Goal: Information Seeking & Learning: Check status

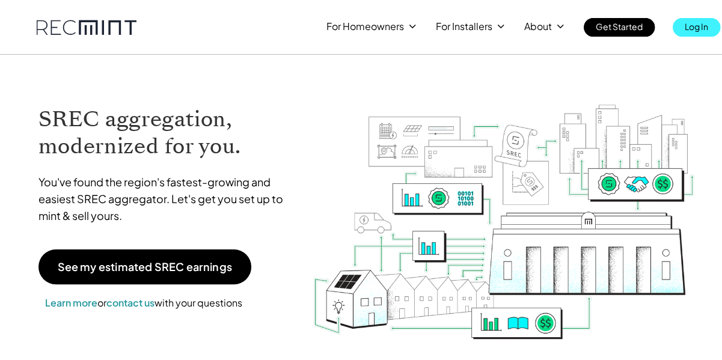
click at [687, 26] on p "Log In" at bounding box center [696, 26] width 23 height 17
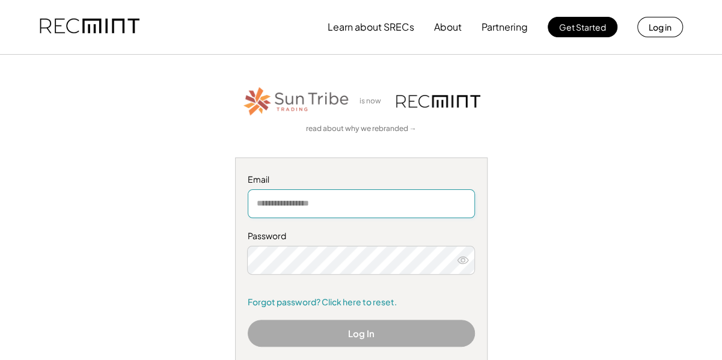
click at [315, 206] on input "email" at bounding box center [361, 203] width 227 height 29
type input "**********"
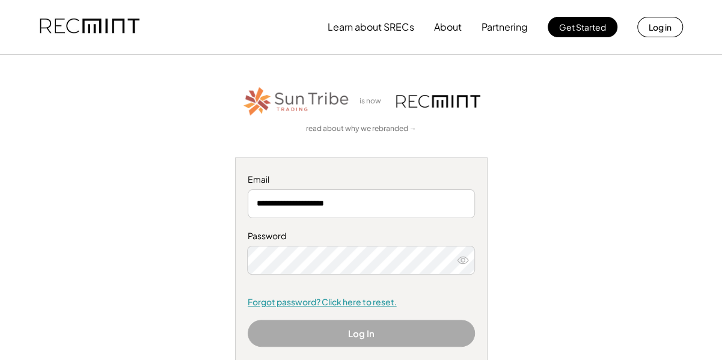
click at [280, 304] on link "Forgot password? Click here to reset." at bounding box center [361, 302] width 227 height 12
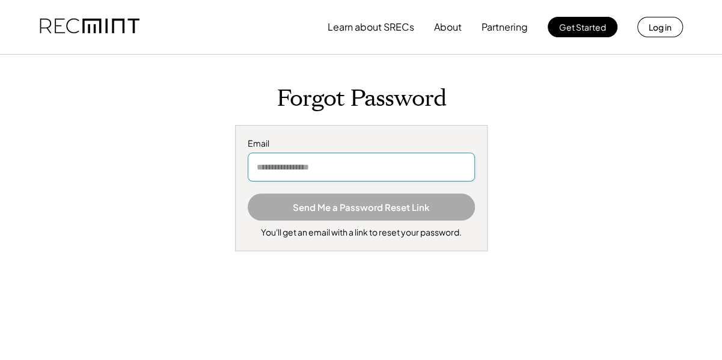
click at [308, 163] on input "email" at bounding box center [361, 167] width 227 height 29
type input "**********"
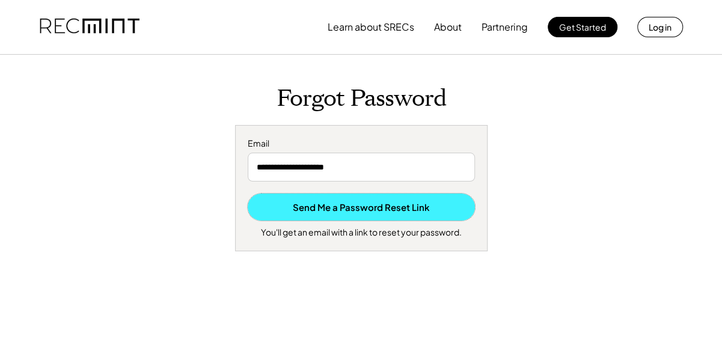
click at [314, 206] on button "Send Me a Password Reset Link" at bounding box center [361, 207] width 227 height 27
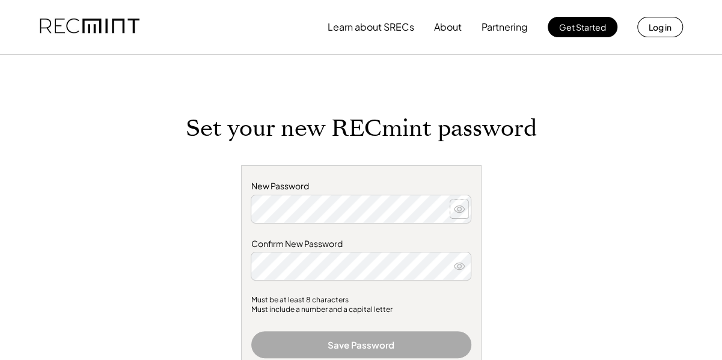
click at [462, 211] on use at bounding box center [459, 209] width 11 height 7
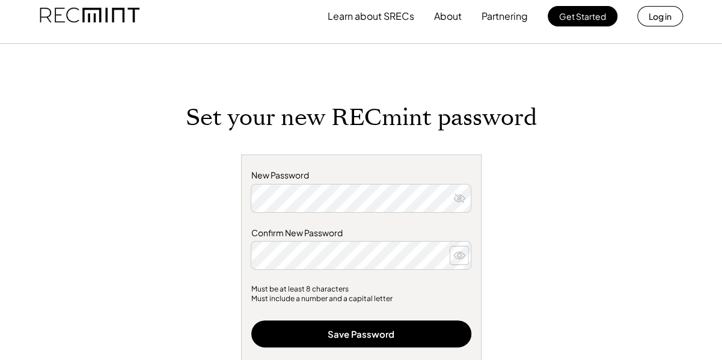
click at [461, 258] on icon at bounding box center [459, 256] width 12 height 12
click at [523, 251] on div "Set your new RECmint password New Password Confirm New Password Must be at leas…" at bounding box center [361, 320] width 481 height 433
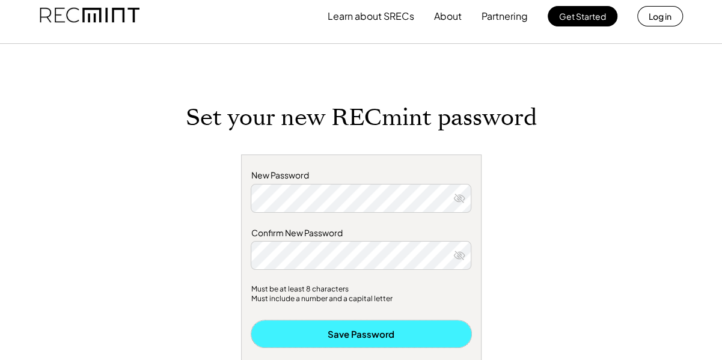
click at [371, 337] on button "Save Password" at bounding box center [361, 333] width 220 height 27
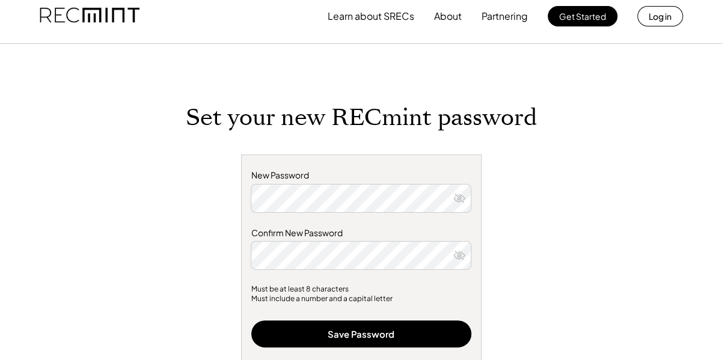
click at [434, 221] on div "New Password Confirm New Password" at bounding box center [361, 220] width 220 height 100
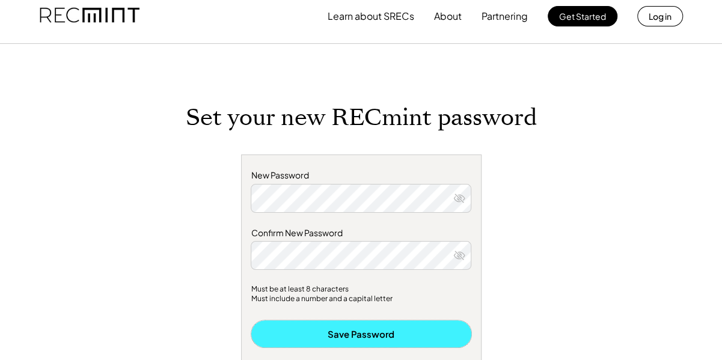
click at [360, 339] on button "Save Password" at bounding box center [361, 333] width 220 height 27
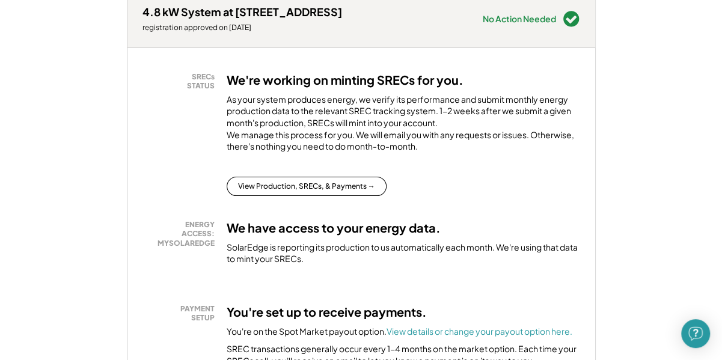
scroll to position [162, 0]
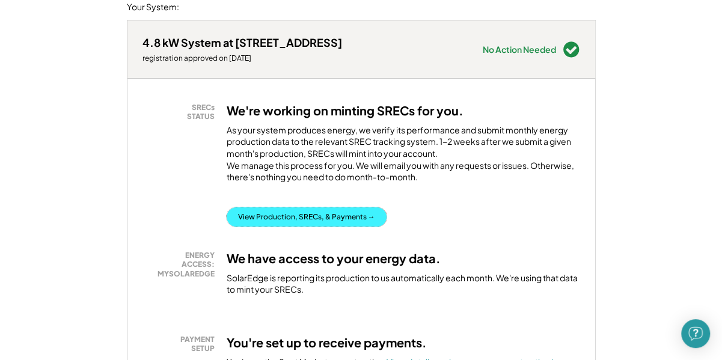
click at [293, 227] on button "View Production, SRECs, & Payments →" at bounding box center [307, 216] width 160 height 19
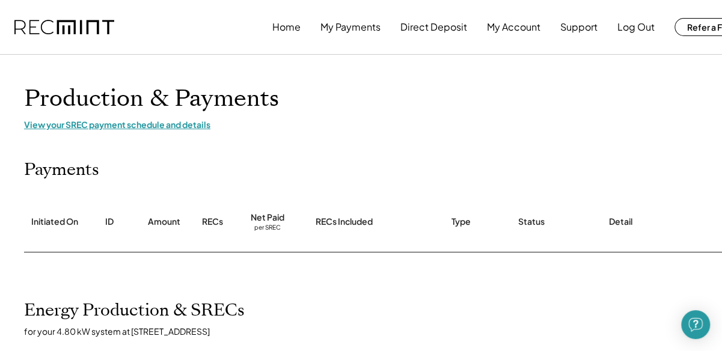
click at [165, 126] on div "View your SREC payment schedule and details" at bounding box center [385, 124] width 722 height 11
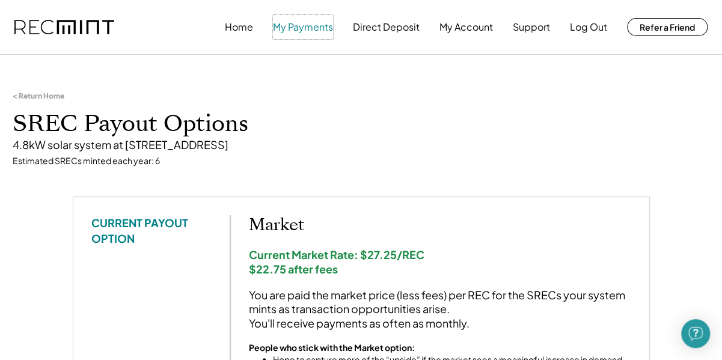
click at [312, 32] on button "My Payments" at bounding box center [303, 27] width 60 height 24
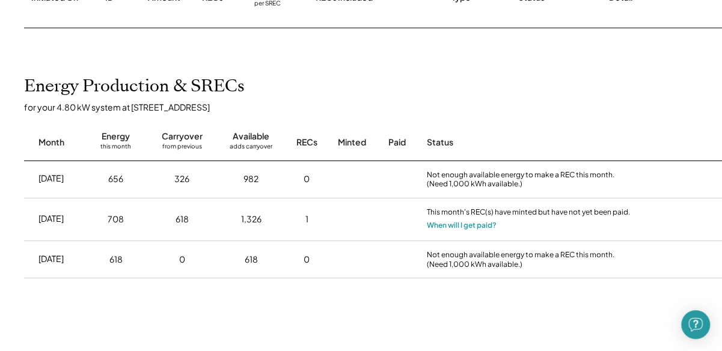
scroll to position [225, 0]
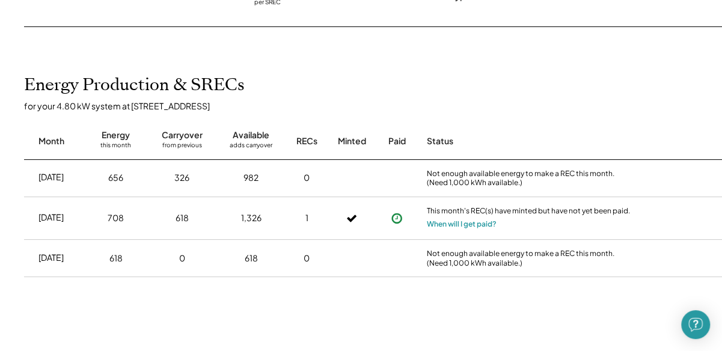
click at [393, 217] on icon at bounding box center [397, 218] width 12 height 12
click at [449, 225] on button "When will I get paid?" at bounding box center [462, 224] width 70 height 12
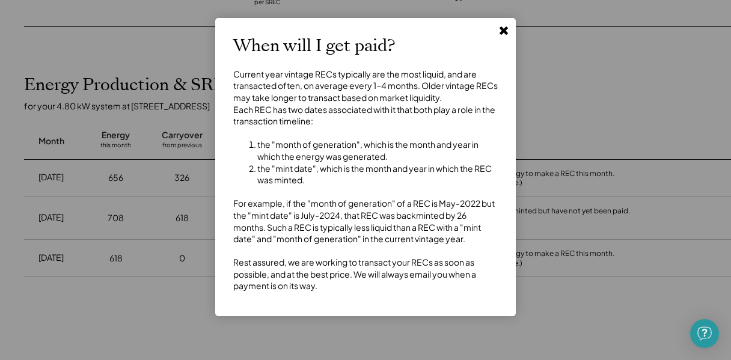
click at [445, 234] on div "Current year vintage RECs typically are the most liquid, and are transacted oft…" at bounding box center [365, 181] width 265 height 224
click at [506, 28] on use at bounding box center [504, 30] width 8 height 8
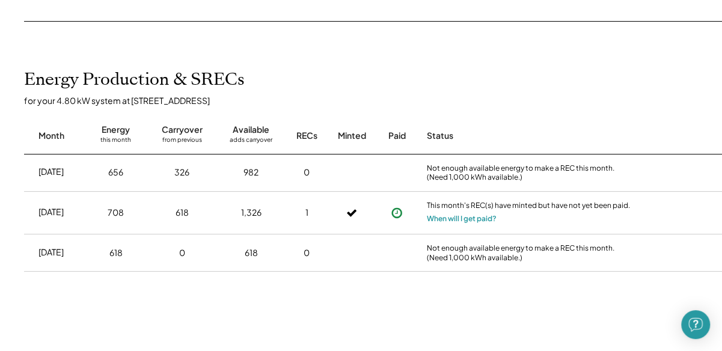
scroll to position [229, 0]
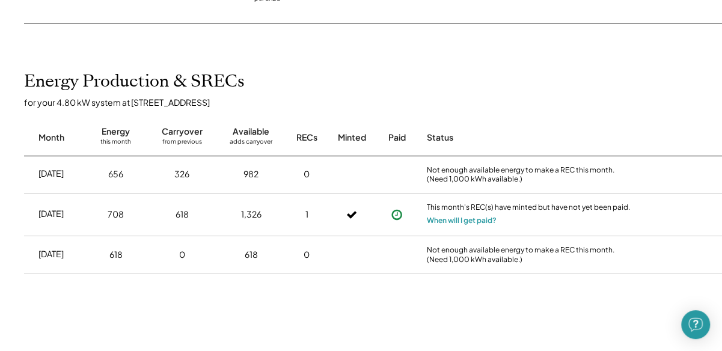
click at [396, 212] on icon at bounding box center [397, 215] width 12 height 12
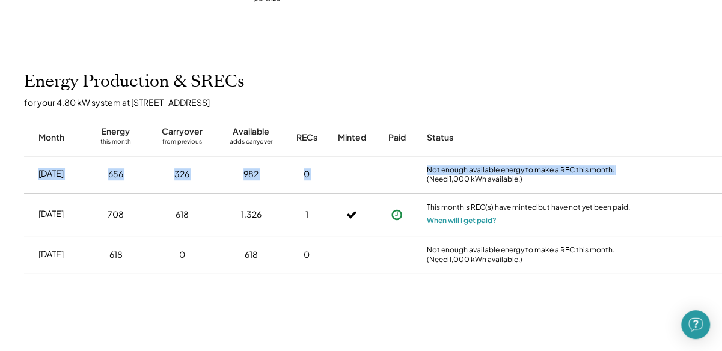
scroll to position [229, 48]
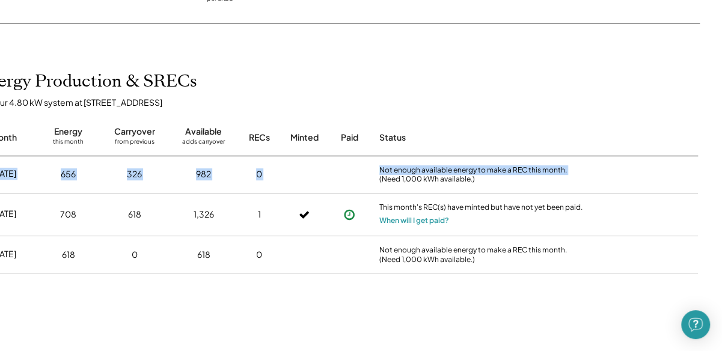
drag, startPoint x: 721, startPoint y: 159, endPoint x: 559, endPoint y: 132, distance: 164.0
click at [559, 132] on div "Energy Production & SRECs for your 4.80 kW system at [STREET_ADDRESS] Month Ene…" at bounding box center [338, 219] width 746 height 295
click at [559, 132] on div "Status" at bounding box center [481, 138] width 204 height 12
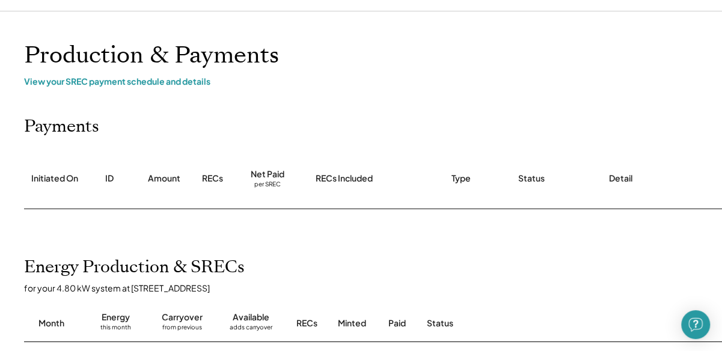
scroll to position [0, 0]
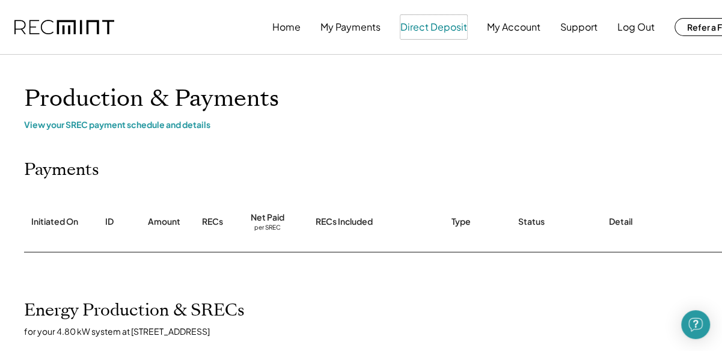
click at [427, 27] on button "Direct Deposit" at bounding box center [433, 27] width 67 height 24
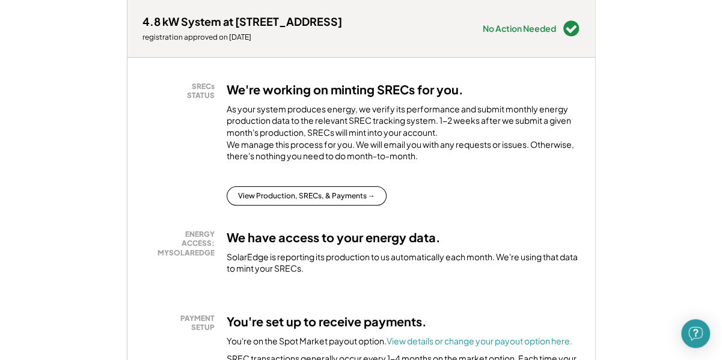
scroll to position [179, 0]
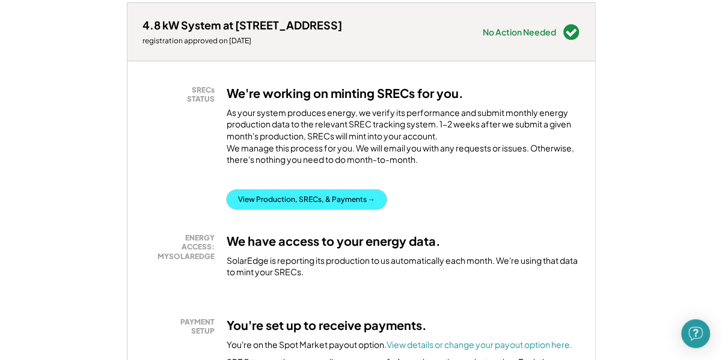
click at [316, 205] on button "View Production, SRECs, & Payments →" at bounding box center [307, 199] width 160 height 19
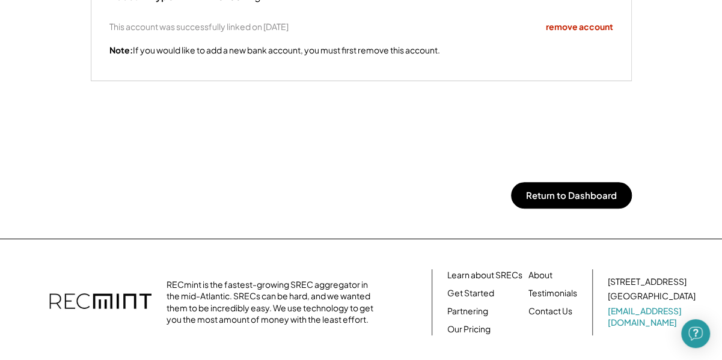
scroll to position [325, 0]
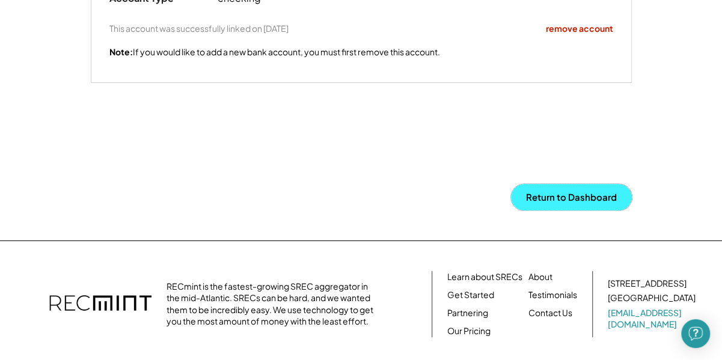
click at [581, 197] on button "Return to Dashboard" at bounding box center [571, 197] width 121 height 26
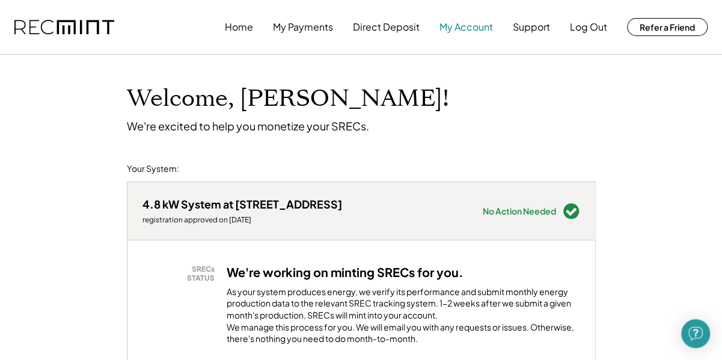
click at [468, 28] on button "My Account" at bounding box center [467, 27] width 54 height 24
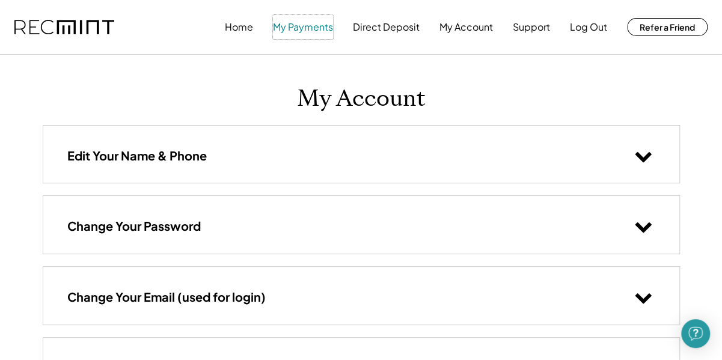
click at [291, 29] on button "My Payments" at bounding box center [303, 27] width 60 height 24
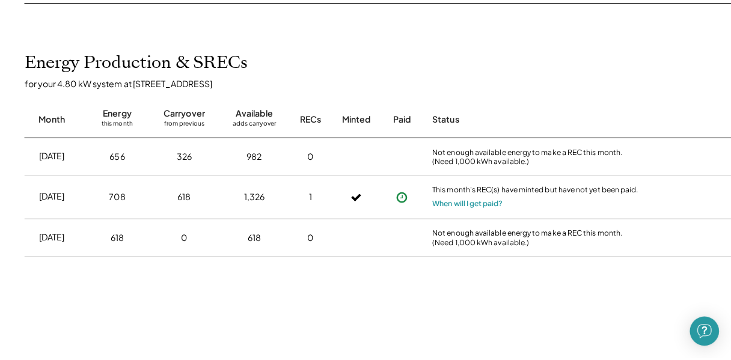
scroll to position [256, 0]
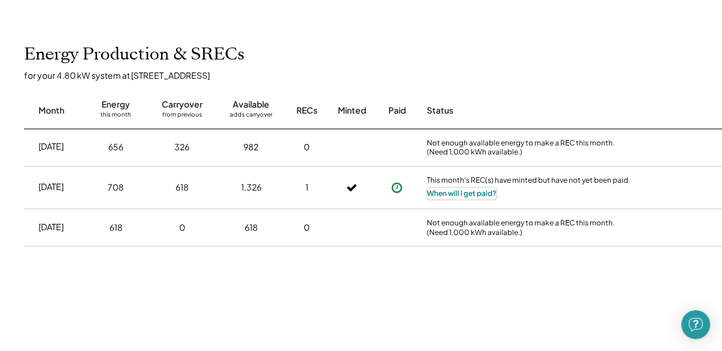
click at [481, 193] on button "When will I get paid?" at bounding box center [462, 194] width 70 height 12
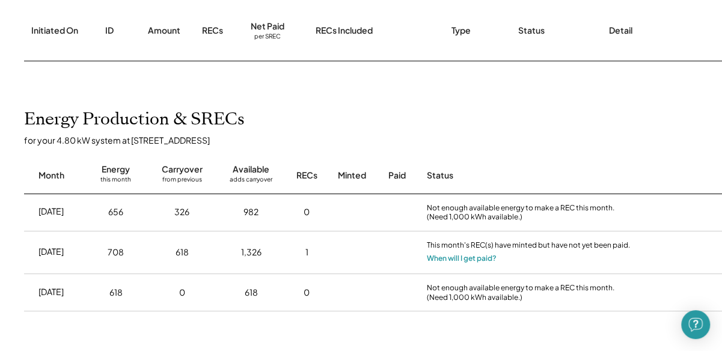
scroll to position [216, 0]
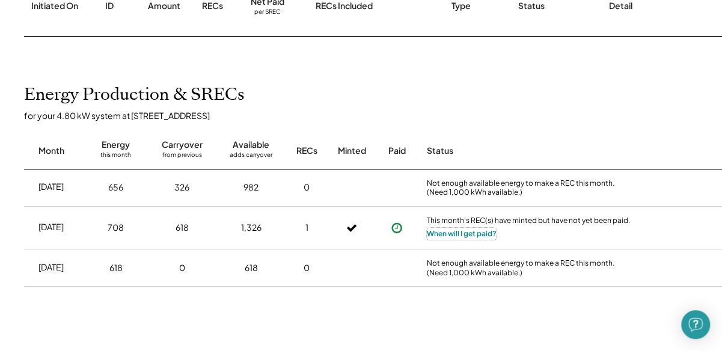
click at [480, 235] on button "When will I get paid?" at bounding box center [462, 234] width 70 height 12
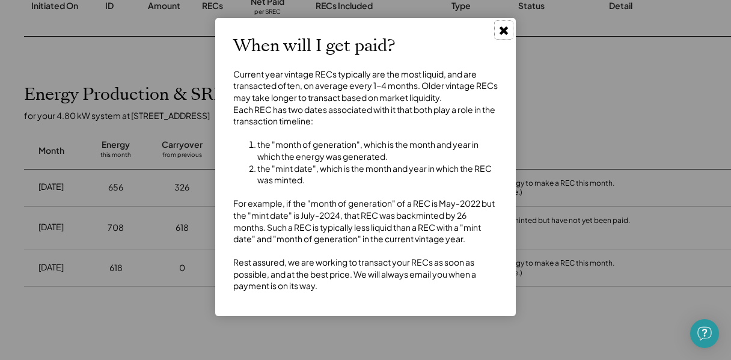
click at [502, 25] on icon at bounding box center [504, 30] width 12 height 12
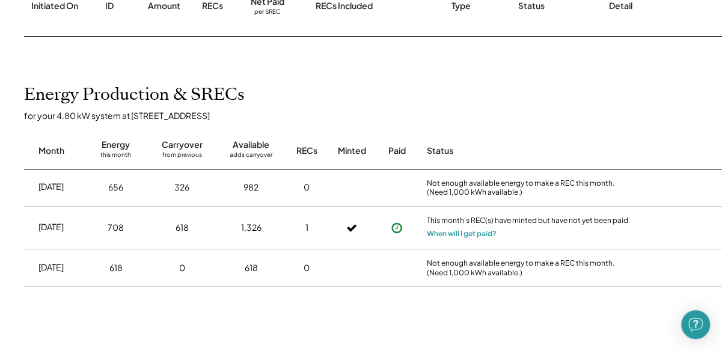
click at [352, 228] on use at bounding box center [352, 227] width 10 height 7
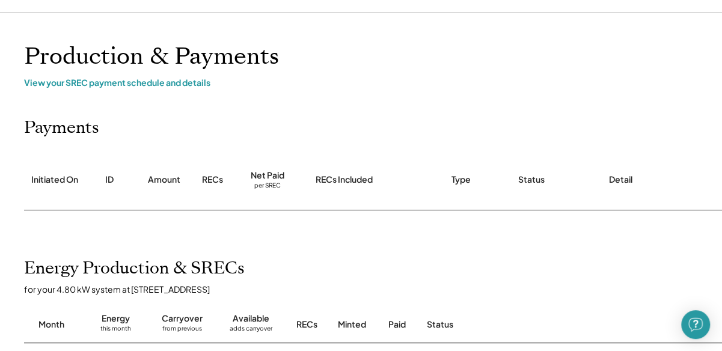
scroll to position [0, 0]
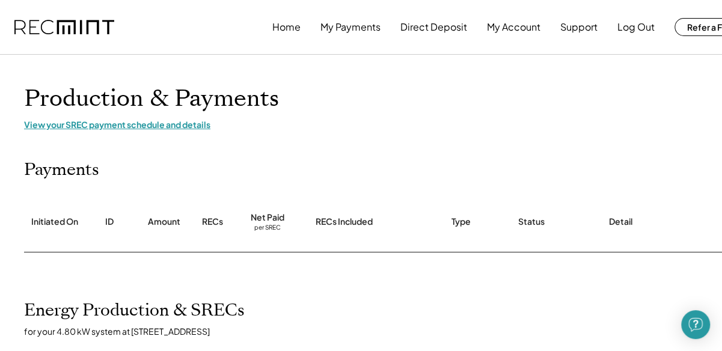
click at [189, 124] on div "View your SREC payment schedule and details" at bounding box center [385, 124] width 722 height 11
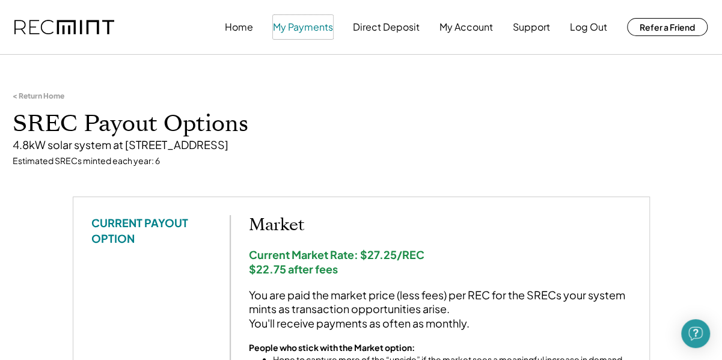
click at [309, 31] on button "My Payments" at bounding box center [303, 27] width 60 height 24
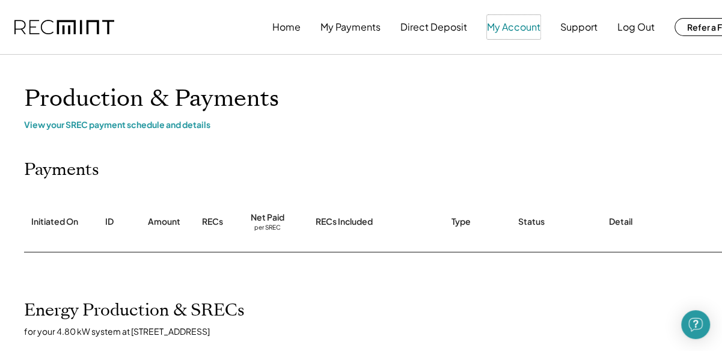
click at [507, 29] on button "My Account" at bounding box center [514, 27] width 54 height 24
